Goal: Information Seeking & Learning: Learn about a topic

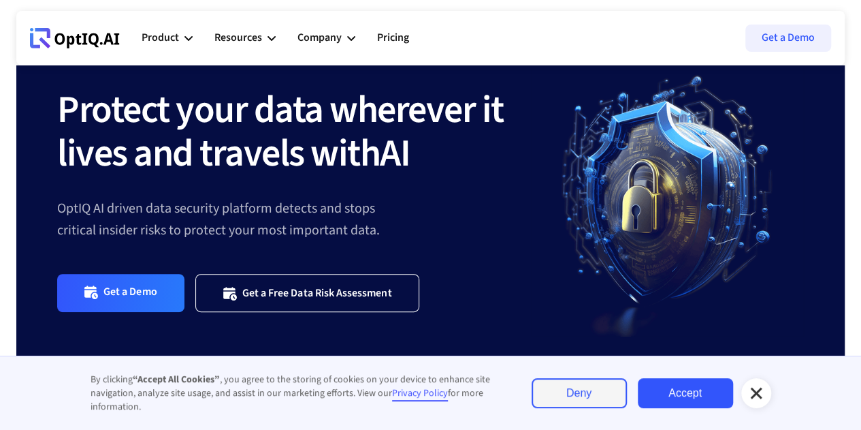
scroll to position [80, 0]
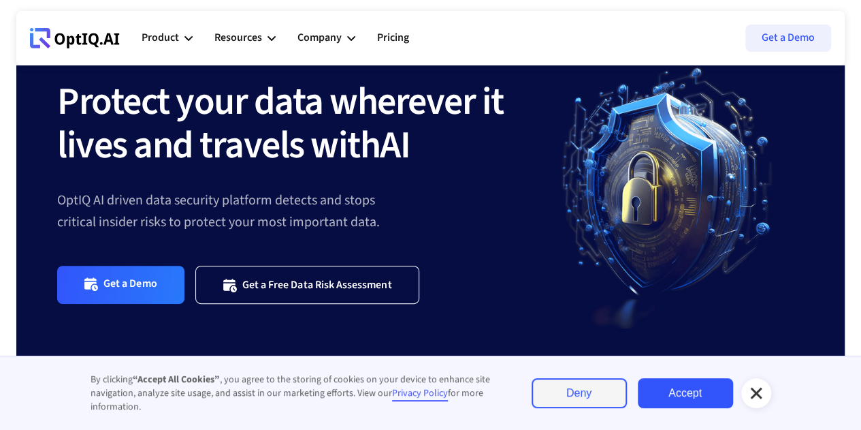
click at [588, 396] on link "Deny" at bounding box center [579, 393] width 95 height 30
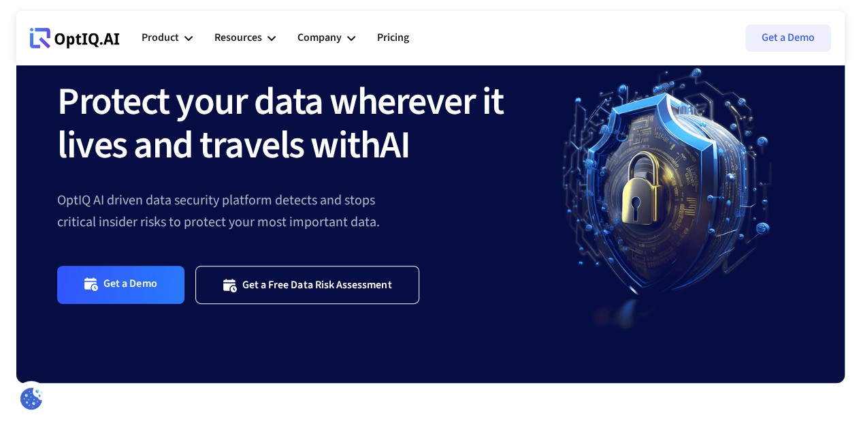
scroll to position [0, 0]
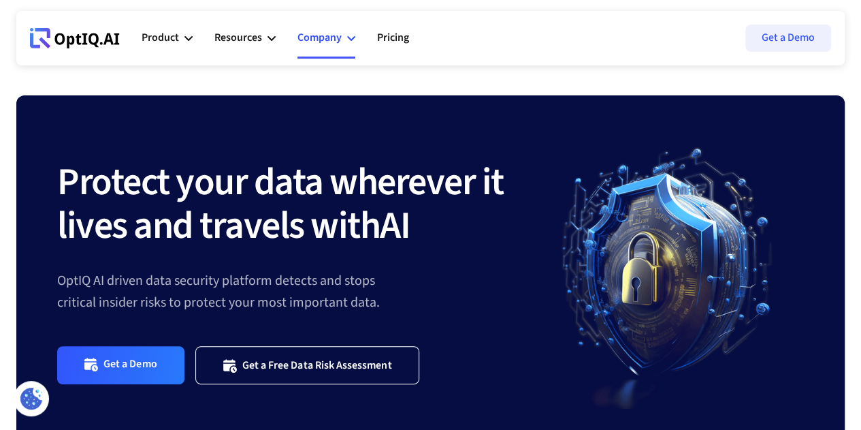
click at [338, 35] on div "Company" at bounding box center [320, 38] width 44 height 18
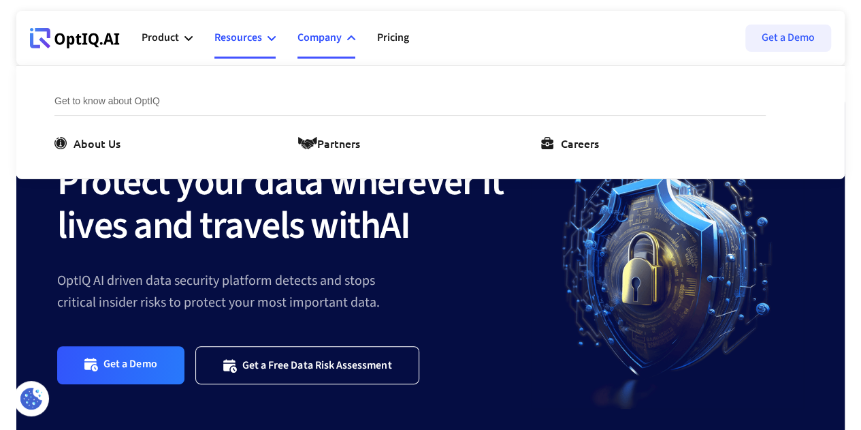
click at [238, 32] on div "Resources" at bounding box center [238, 38] width 48 height 18
click at [336, 37] on div "Company" at bounding box center [320, 38] width 44 height 18
click at [84, 136] on div "About Us" at bounding box center [97, 143] width 47 height 16
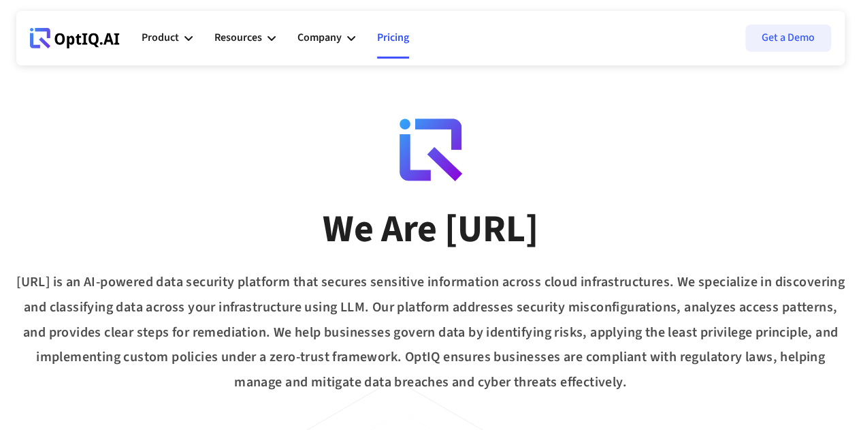
click at [399, 38] on link "Pricing" at bounding box center [393, 38] width 32 height 41
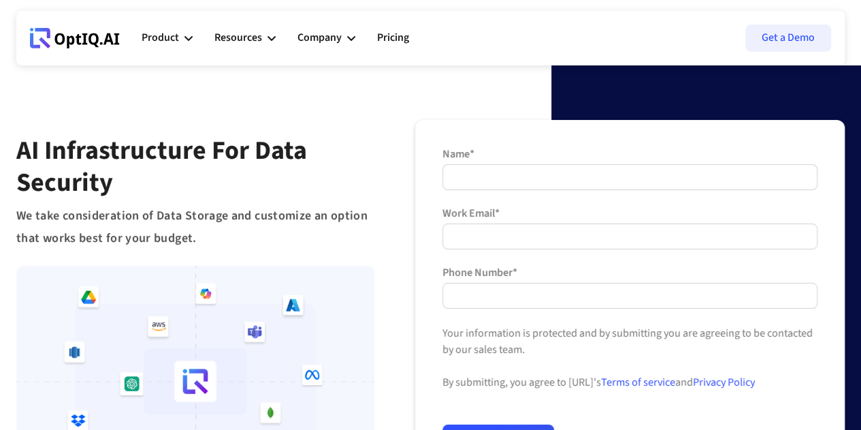
click at [799, 106] on div "**********" at bounding box center [430, 333] width 861 height 667
